Goal: Transaction & Acquisition: Book appointment/travel/reservation

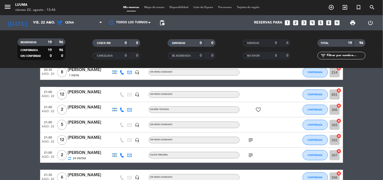
scroll to position [112, 0]
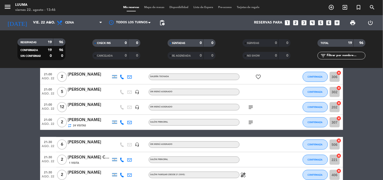
click at [252, 106] on icon "subject" at bounding box center [251, 107] width 6 height 6
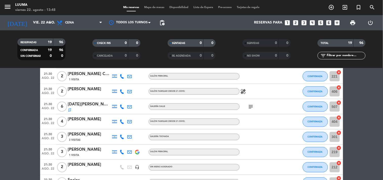
scroll to position [218, 0]
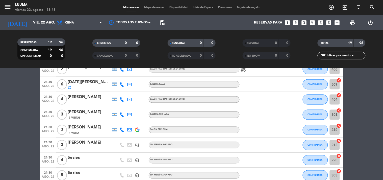
click at [253, 85] on icon "subject" at bounding box center [251, 84] width 6 height 6
click at [275, 106] on div at bounding box center [263, 99] width 46 height 15
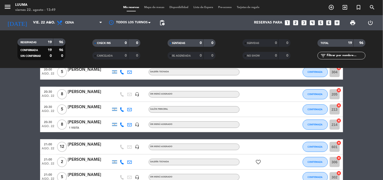
scroll to position [112, 0]
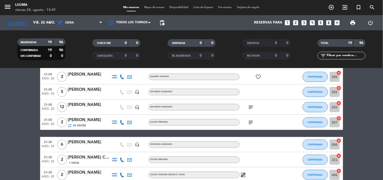
click at [249, 106] on icon "subject" at bounding box center [251, 107] width 6 height 6
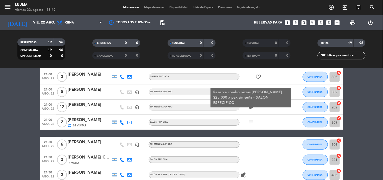
click at [273, 106] on div "subject Reserva combo pizzas rappa $25.000 x pax sin seña - SALON ESPECIFICO" at bounding box center [263, 107] width 46 height 15
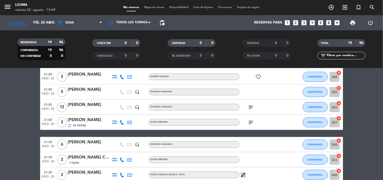
click at [158, 6] on span "Mapa de mesas" at bounding box center [154, 7] width 25 height 3
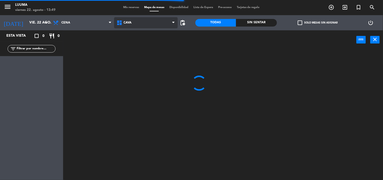
click at [126, 25] on span "Cava" at bounding box center [146, 22] width 64 height 11
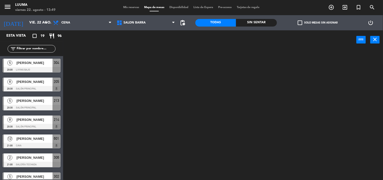
click at [149, 91] on ng-component "menu Luuma viernes 22. agosto - 13:49 Mis reservas Mapa de mesas Disponibilidad…" at bounding box center [191, 90] width 383 height 180
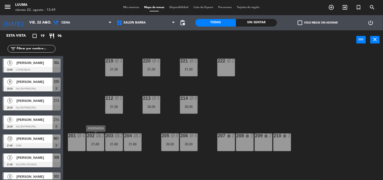
click at [95, 146] on div "202 block 12 21:00" at bounding box center [96, 142] width 18 height 18
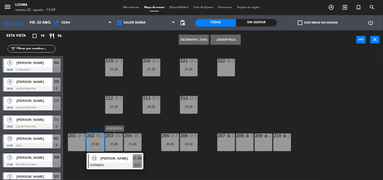
click at [120, 142] on div "21:00" at bounding box center [114, 144] width 18 height 4
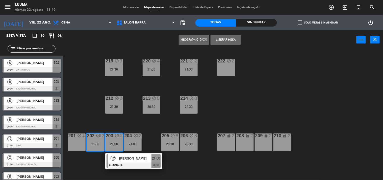
drag, startPoint x: 136, startPoint y: 115, endPoint x: 132, endPoint y: 124, distance: 9.9
click at [136, 115] on div "220 block 4 21:30 221 block 2 21:30 219 block 3 21:30 222 block 2 213 block 5 2…" at bounding box center [225, 115] width 316 height 131
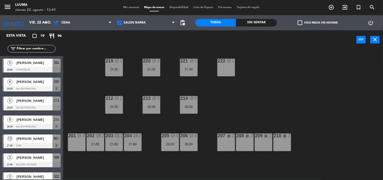
click at [132, 137] on div "block" at bounding box center [133, 135] width 8 height 5
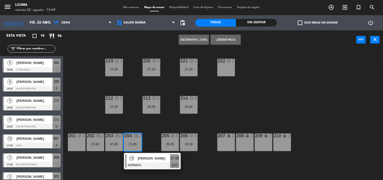
click at [84, 117] on div "220 block 4 21:30 221 block 2 21:30 219 block 3 21:30 222 block 2 213 block 5 2…" at bounding box center [225, 115] width 316 height 131
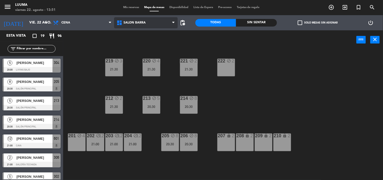
click at [141, 27] on span "Salon Barra" at bounding box center [146, 22] width 64 height 11
click at [232, 98] on div "220 block 4 21:30 221 block 2 21:30 219 block 3 21:30 222 block 2 213 block 5 2…" at bounding box center [225, 115] width 316 height 131
click at [226, 69] on div "222 block 2" at bounding box center [227, 68] width 18 height 18
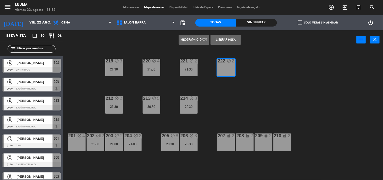
click at [196, 38] on button "Crear Reserva" at bounding box center [194, 40] width 30 height 10
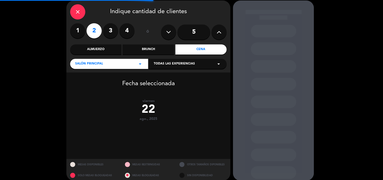
scroll to position [26, 0]
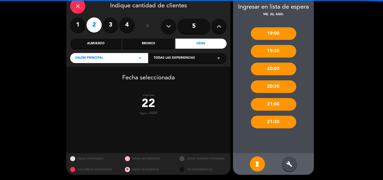
click at [291, 166] on icon "build" at bounding box center [290, 164] width 6 height 6
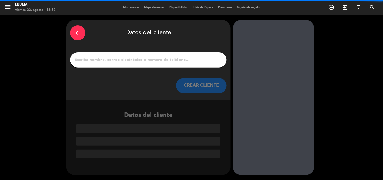
scroll to position [0, 0]
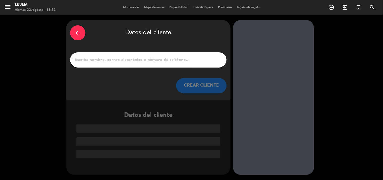
click at [183, 59] on input "1" at bounding box center [148, 59] width 149 height 7
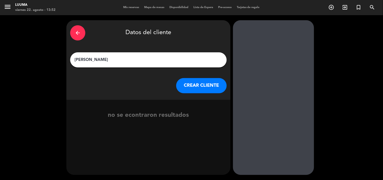
click at [184, 62] on input "[PERSON_NAME]" at bounding box center [148, 59] width 149 height 7
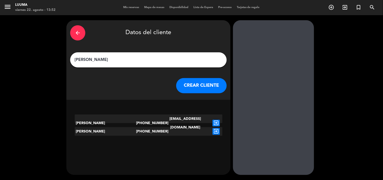
type input "[PERSON_NAME]"
click at [199, 84] on button "CREAR CLIENTE" at bounding box center [201, 85] width 51 height 15
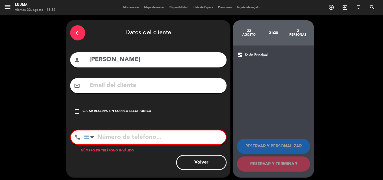
click at [120, 110] on div "Crear reserva sin correo electrónico" at bounding box center [117, 111] width 69 height 5
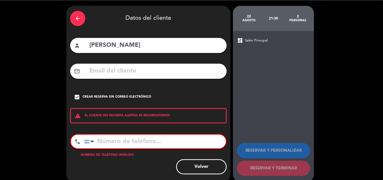
scroll to position [21, 0]
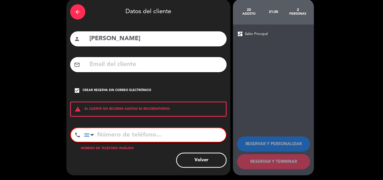
click at [109, 89] on div "Crear reserva sin correo electrónico" at bounding box center [117, 90] width 69 height 5
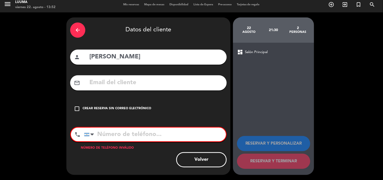
scroll to position [3, 0]
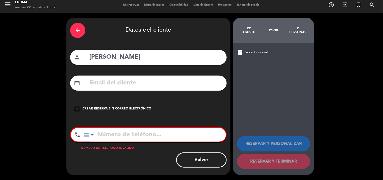
click at [83, 31] on div "arrow_back" at bounding box center [77, 30] width 15 height 15
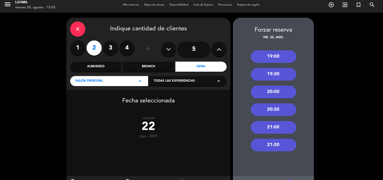
scroll to position [26, 0]
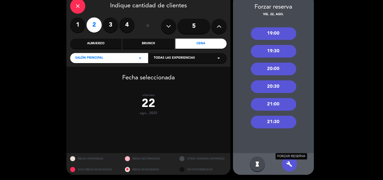
click at [289, 163] on icon "build" at bounding box center [290, 164] width 6 height 6
click at [292, 136] on div "19:00 19:30 20:00 20:30 21:00 21:30" at bounding box center [273, 85] width 81 height 136
click at [290, 162] on icon "build" at bounding box center [290, 164] width 6 height 6
click at [290, 148] on div "19:00 19:30 20:00 20:30 21:00 21:30" at bounding box center [273, 85] width 81 height 136
click at [291, 165] on icon "build" at bounding box center [290, 164] width 6 height 6
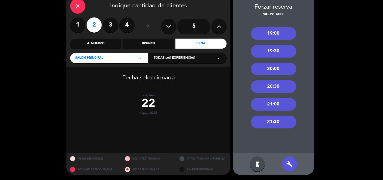
click at [269, 118] on div "21:30" at bounding box center [274, 122] width 46 height 13
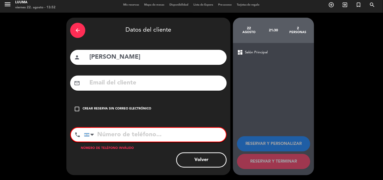
click at [108, 107] on div "Crear reserva sin correo electrónico" at bounding box center [117, 108] width 69 height 5
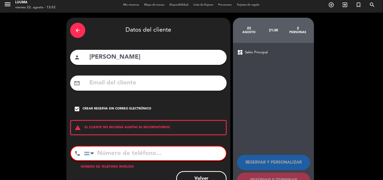
scroll to position [21, 0]
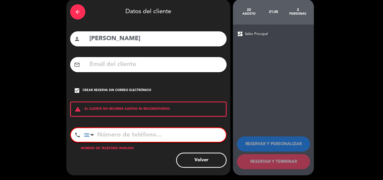
click at [78, 11] on icon "arrow_back" at bounding box center [78, 12] width 6 height 6
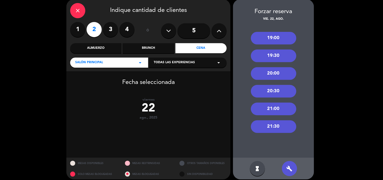
scroll to position [26, 0]
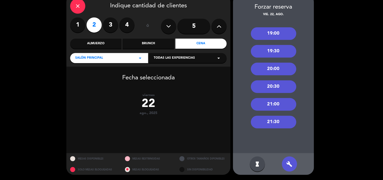
click at [274, 99] on div "21:00" at bounding box center [274, 104] width 46 height 13
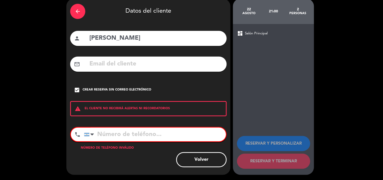
scroll to position [21, 0]
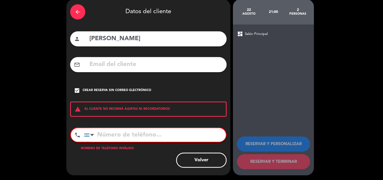
click at [77, 9] on icon "arrow_back" at bounding box center [78, 12] width 6 height 6
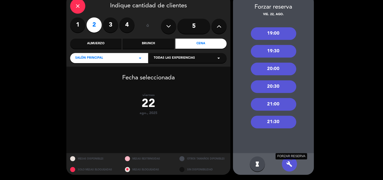
click at [291, 165] on icon "build" at bounding box center [290, 164] width 6 height 6
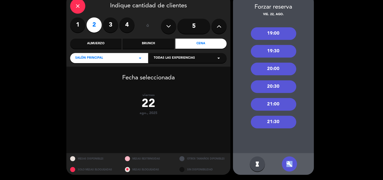
click at [291, 165] on icon "build" at bounding box center [290, 164] width 6 height 6
click at [277, 115] on div "19:00 19:30 20:00 20:30 21:00 21:30" at bounding box center [273, 85] width 81 height 136
click at [279, 118] on div "21:30" at bounding box center [274, 122] width 46 height 13
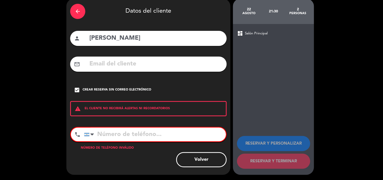
scroll to position [21, 0]
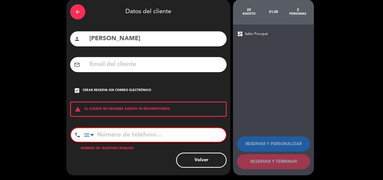
click at [150, 133] on input "tel" at bounding box center [155, 135] width 142 height 14
click at [78, 11] on icon "arrow_back" at bounding box center [78, 12] width 6 height 6
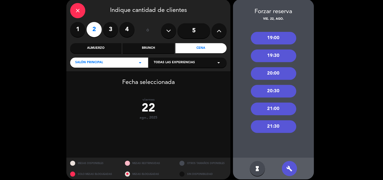
click at [77, 6] on div "close" at bounding box center [77, 10] width 15 height 15
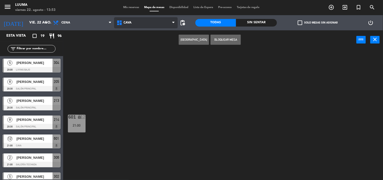
click at [126, 21] on span "Cava" at bounding box center [128, 23] width 8 height 4
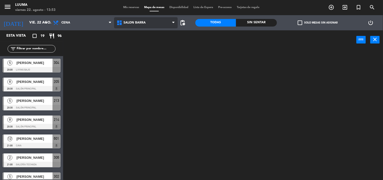
click at [159, 91] on ng-component "menu Luuma viernes 22. agosto - 13:53 Mis reservas Mapa de mesas Disponibilidad…" at bounding box center [191, 90] width 383 height 180
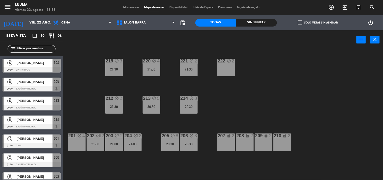
click at [226, 69] on div "222 block 2" at bounding box center [227, 68] width 18 height 18
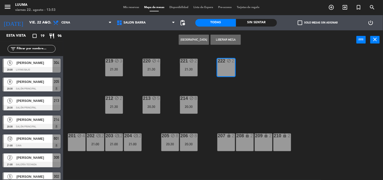
click at [235, 37] on button "Liberar Mesa" at bounding box center [226, 40] width 30 height 10
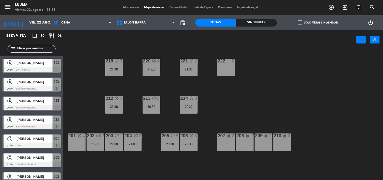
click at [233, 69] on div "222 2" at bounding box center [227, 68] width 18 height 18
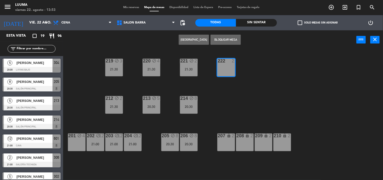
drag, startPoint x: 228, startPoint y: 38, endPoint x: 234, endPoint y: 59, distance: 21.4
click at [234, 59] on div "Crear Reserva Bloquear Mesa power_input close 220 block 4 21:30 221 block 2 21:…" at bounding box center [191, 105] width 383 height 150
click at [197, 37] on button "Crear Reserva" at bounding box center [194, 40] width 30 height 10
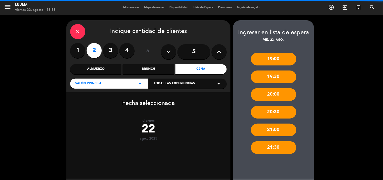
scroll to position [26, 0]
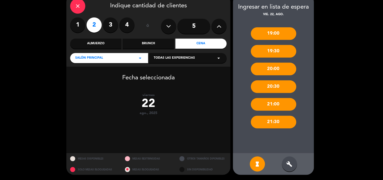
click at [292, 164] on icon "build" at bounding box center [290, 164] width 6 height 6
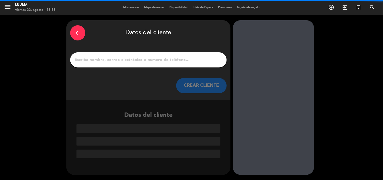
scroll to position [0, 0]
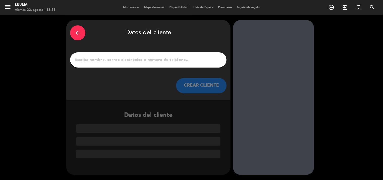
click at [180, 60] on input "1" at bounding box center [148, 59] width 149 height 7
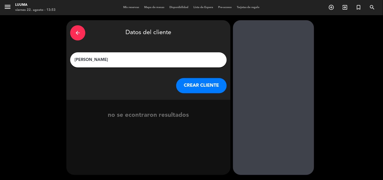
type input "[PERSON_NAME]"
click at [186, 76] on div "arrow_back Datos del cliente Soledad Ramirez CREAR CLIENTE" at bounding box center [148, 60] width 164 height 80
click at [192, 85] on button "CREAR CLIENTE" at bounding box center [201, 85] width 51 height 15
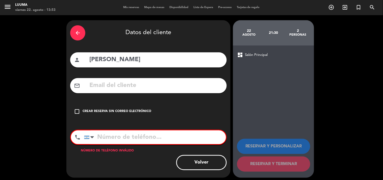
click at [131, 114] on div "check_box_outline_blank Crear reserva sin correo electrónico" at bounding box center [148, 111] width 157 height 15
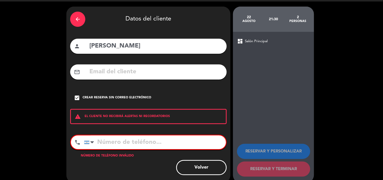
scroll to position [21, 0]
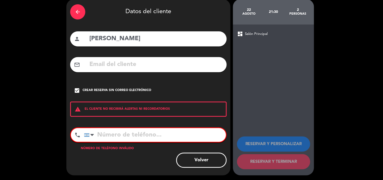
click at [153, 132] on input "tel" at bounding box center [155, 135] width 142 height 14
click at [128, 87] on div "check_box Crear reserva sin correo electrónico" at bounding box center [148, 90] width 157 height 15
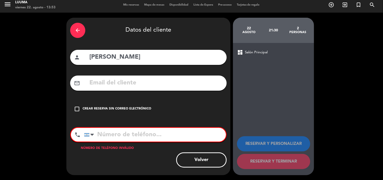
click at [150, 133] on input "tel" at bounding box center [155, 135] width 142 height 14
click at [148, 136] on input "tel" at bounding box center [155, 135] width 142 height 14
click at [138, 108] on div "Crear reserva sin correo electrónico" at bounding box center [117, 108] width 69 height 5
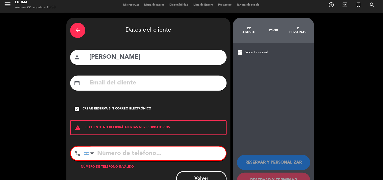
click at [146, 153] on input "tel" at bounding box center [155, 154] width 142 height 14
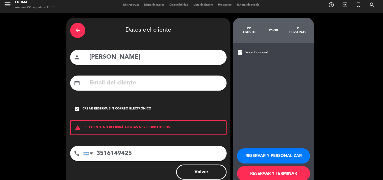
scroll to position [15, 0]
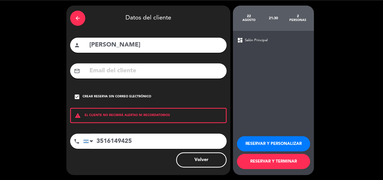
type input "3516149425"
click at [286, 165] on button "RESERVAR Y TERMINAR" at bounding box center [273, 161] width 73 height 15
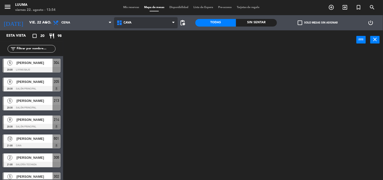
click at [127, 19] on span "Cava" at bounding box center [146, 22] width 64 height 11
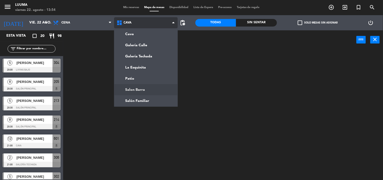
click at [149, 92] on ng-component "menu Luuma viernes 22. agosto - 13:54 Mis reservas Mapa de mesas Disponibilidad…" at bounding box center [191, 90] width 383 height 180
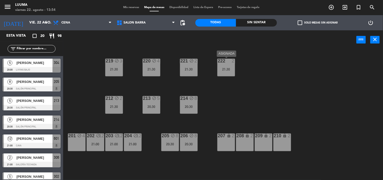
click at [231, 75] on div "222 2 21:30" at bounding box center [227, 68] width 18 height 18
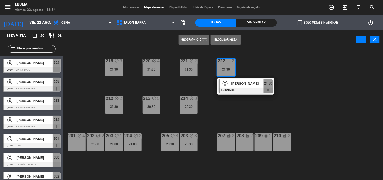
click at [230, 43] on button "Bloquear Mesa" at bounding box center [226, 40] width 30 height 10
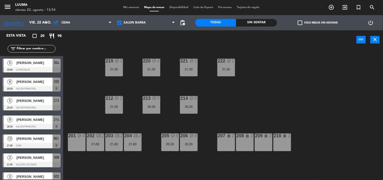
click at [250, 59] on div "220 block 4 21:30 221 block 2 21:30 219 block 3 21:30 222 block 2 21:30 213 blo…" at bounding box center [225, 115] width 316 height 131
click at [87, 102] on div "220 block 4 21:30 221 block 2 21:30 219 block 3 21:30 222 block 2 21:30 213 blo…" at bounding box center [225, 115] width 316 height 131
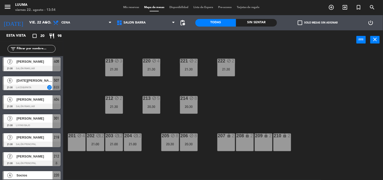
scroll to position [256, 0]
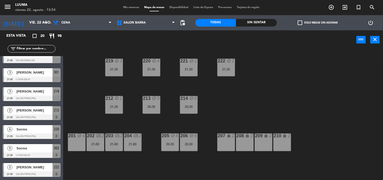
click at [41, 166] on span "[PERSON_NAME]" at bounding box center [34, 167] width 36 height 5
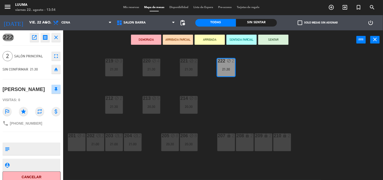
drag, startPoint x: 35, startPoint y: 142, endPoint x: 34, endPoint y: 144, distance: 2.6
click at [35, 142] on div "222 open_in_new receipt 9:30 PM vie., 22 ago. 2 personas Soledad Ramirez Mesa 2…" at bounding box center [31, 105] width 63 height 150
click at [33, 147] on textarea at bounding box center [36, 149] width 48 height 11
type textarea "Salón especifico"
click at [103, 114] on div "220 block 4 21:30 221 block 2 21:30 219 block 3 21:30 222 block 2 21:30 213 blo…" at bounding box center [225, 115] width 316 height 131
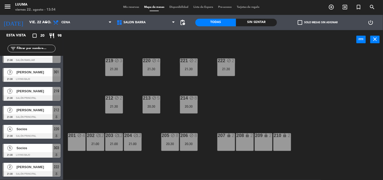
click at [34, 168] on span "[PERSON_NAME]" at bounding box center [34, 166] width 36 height 5
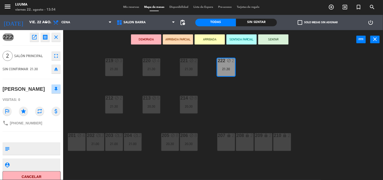
scroll to position [5, 0]
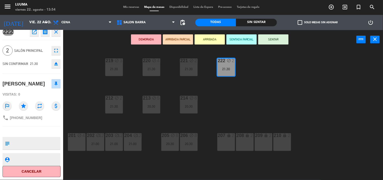
click at [38, 142] on textarea at bounding box center [36, 143] width 48 height 11
click at [39, 139] on textarea at bounding box center [36, 143] width 48 height 11
drag, startPoint x: 76, startPoint y: 120, endPoint x: 122, endPoint y: 80, distance: 61.4
click at [77, 120] on div "220 block 4 21:30 221 block 2 21:30 219 block 3 21:30 222 block 2 21:30 213 blo…" at bounding box center [225, 114] width 316 height 131
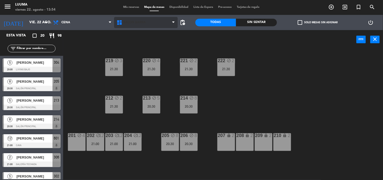
scroll to position [116, 0]
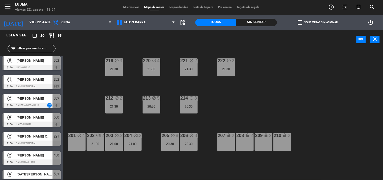
click at [136, 6] on span "Mis reservas" at bounding box center [131, 7] width 21 height 3
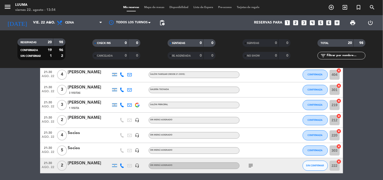
scroll to position [261, 0]
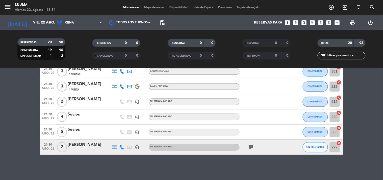
click at [254, 144] on icon "subject" at bounding box center [251, 147] width 6 height 6
drag, startPoint x: 266, startPoint y: 148, endPoint x: 273, endPoint y: 149, distance: 6.9
click at [266, 148] on div "subject Salón especifico" at bounding box center [263, 147] width 46 height 15
click at [313, 149] on button "SIN CONFIRMAR" at bounding box center [315, 147] width 25 height 10
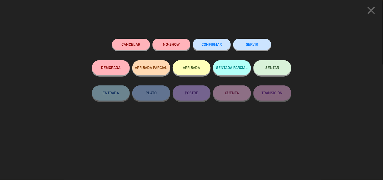
click at [229, 47] on button "CONFIRMAR" at bounding box center [212, 44] width 38 height 11
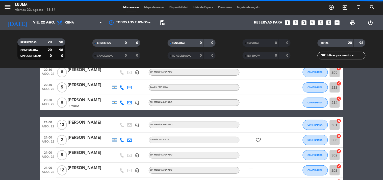
scroll to position [36, 0]
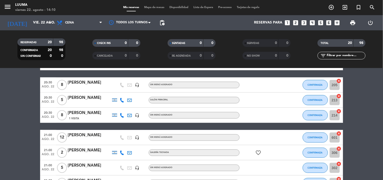
click at [80, 64] on div "RESERVADAS 20 98 CONFIRMADA 20 98 SIN CONFIRMAR 0 0 CHECK INS 0 0 CANCELADA 0 0…" at bounding box center [191, 49] width 383 height 38
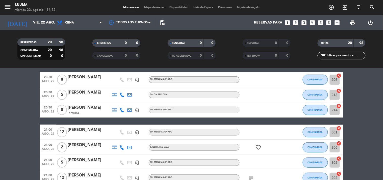
scroll to position [36, 0]
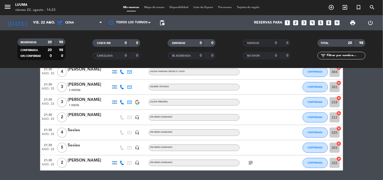
scroll to position [261, 0]
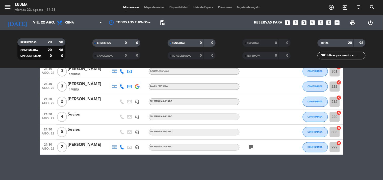
click at [252, 149] on icon "subject" at bounding box center [251, 147] width 6 height 6
click at [291, 150] on div at bounding box center [292, 147] width 14 height 15
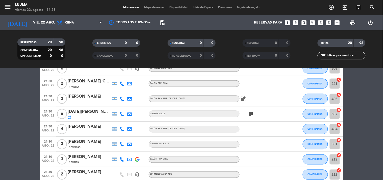
scroll to position [177, 0]
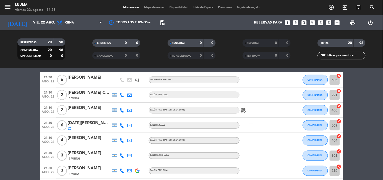
click at [250, 121] on div "subject" at bounding box center [263, 125] width 46 height 15
click at [250, 125] on icon "subject" at bounding box center [251, 125] width 6 height 6
click at [273, 135] on div at bounding box center [263, 140] width 46 height 15
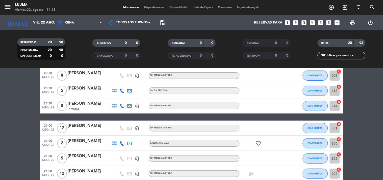
scroll to position [36, 0]
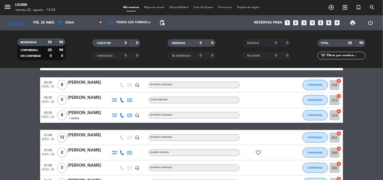
click at [156, 4] on div "menu Luuma viernes 22. agosto - 14:23 Mis reservas Mapa de mesas Disponibilidad…" at bounding box center [191, 7] width 383 height 15
click at [157, 9] on span "Mapa de mesas" at bounding box center [154, 7] width 25 height 3
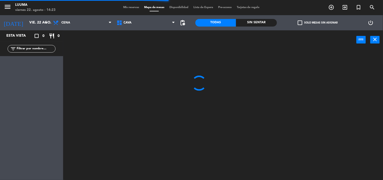
click at [140, 26] on span "Cava" at bounding box center [146, 22] width 64 height 11
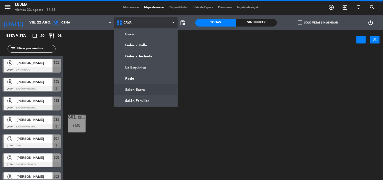
click at [149, 88] on ng-component "menu Luuma viernes 22. agosto - 14:23 Mis reservas Mapa de mesas Disponibilidad…" at bounding box center [191, 90] width 383 height 180
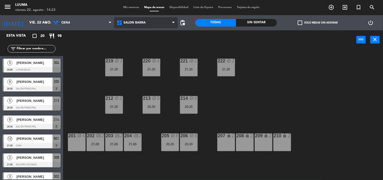
click at [140, 19] on span "Salon Barra" at bounding box center [146, 22] width 64 height 11
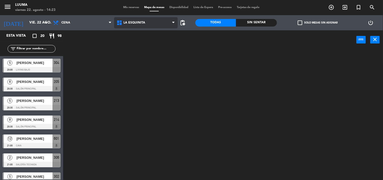
click at [155, 66] on ng-component "menu Luuma viernes 22. agosto - 14:23 Mis reservas Mapa de mesas Disponibilidad…" at bounding box center [191, 90] width 383 height 180
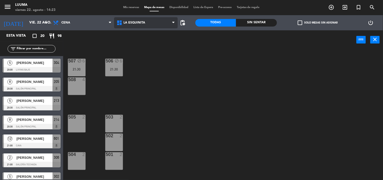
click at [155, 21] on span "La Esquinita" at bounding box center [146, 22] width 64 height 11
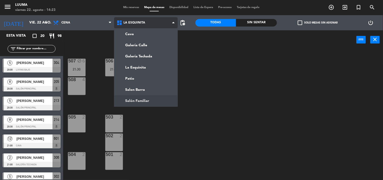
click at [159, 100] on ng-component "menu Luuma viernes 22. agosto - 14:23 Mis reservas Mapa de mesas Disponibilidad…" at bounding box center [191, 90] width 383 height 180
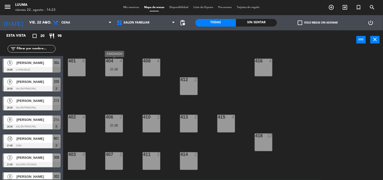
click at [108, 70] on div "21:30" at bounding box center [114, 69] width 18 height 4
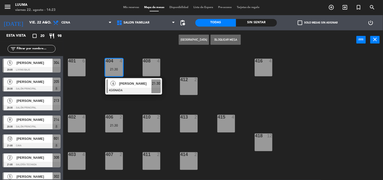
click at [136, 113] on div "401 6 404 4 21:30 4 Lucrecia del castillo ASIGNADA 21:30 408 4 416 4 412 2 402 …" at bounding box center [225, 115] width 316 height 131
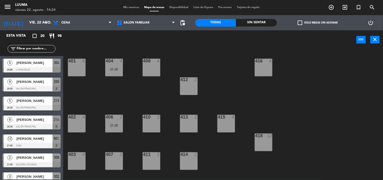
click at [124, 125] on div "401 6 404 4 21:30 408 4 416 4 412 2 402 4 406 2 21:30 410 2 413 2 415 4 418 12 …" at bounding box center [225, 115] width 316 height 131
click at [115, 125] on div "21:30" at bounding box center [114, 126] width 18 height 4
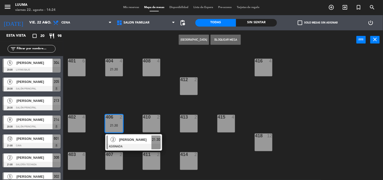
click at [129, 104] on div "401 6 404 4 21:30 408 4 416 4 412 2 402 4 406 2 21:30 2 Guillermo Andino ASIGNA…" at bounding box center [225, 115] width 316 height 131
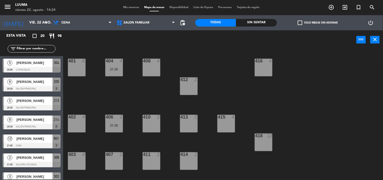
click at [123, 14] on div "menu Luuma viernes 22. agosto - 14:24 Mis reservas Mapa de mesas Disponibilidad…" at bounding box center [191, 7] width 383 height 15
click at [129, 7] on span "Mis reservas" at bounding box center [131, 7] width 21 height 3
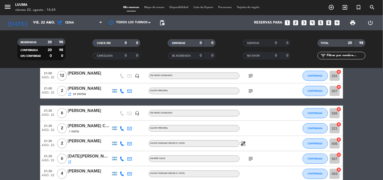
scroll to position [149, 0]
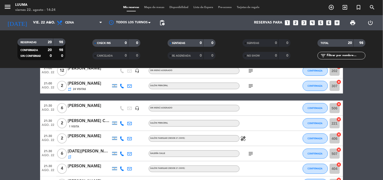
click at [244, 138] on icon "healing" at bounding box center [244, 138] width 6 height 6
click at [258, 138] on div "healing Dieta sin gluten y sin lácteos" at bounding box center [263, 138] width 46 height 15
